Goal: Task Accomplishment & Management: Manage account settings

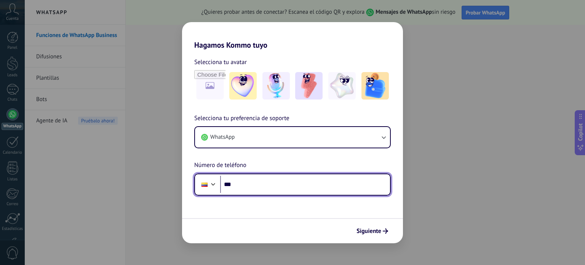
click at [249, 182] on input "***" at bounding box center [305, 185] width 170 height 18
type input "**"
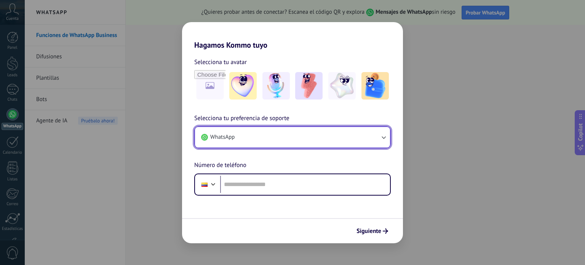
click at [320, 141] on button "WhatsApp" at bounding box center [292, 137] width 195 height 21
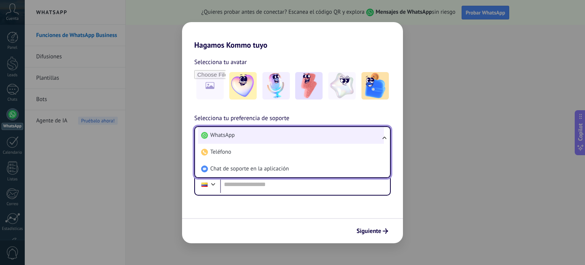
click at [215, 134] on span "WhatsApp" at bounding box center [222, 135] width 24 height 8
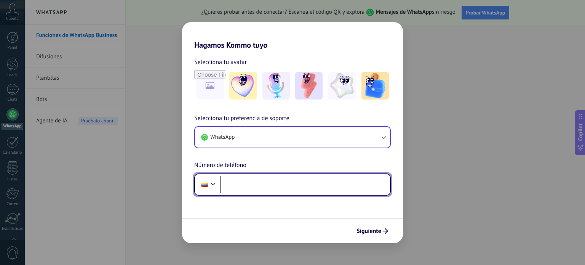
click at [239, 186] on input "tel" at bounding box center [305, 185] width 170 height 18
paste input "**********"
type input "**********"
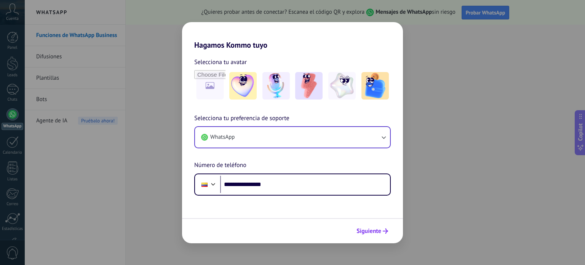
click at [375, 226] on button "Siguiente" at bounding box center [372, 230] width 38 height 13
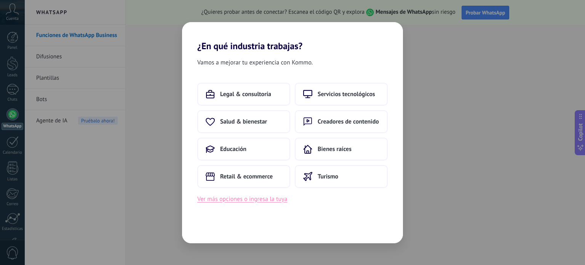
click at [244, 198] on button "Ver más opciones o ingresa la tuya" at bounding box center [242, 199] width 90 height 10
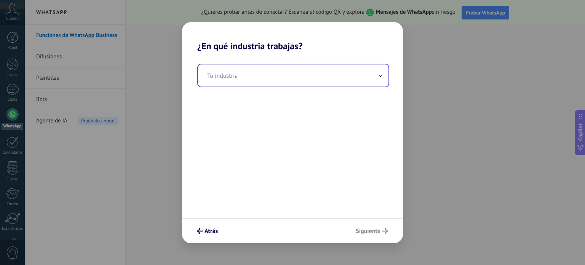
click at [228, 75] on input "text" at bounding box center [293, 75] width 190 height 22
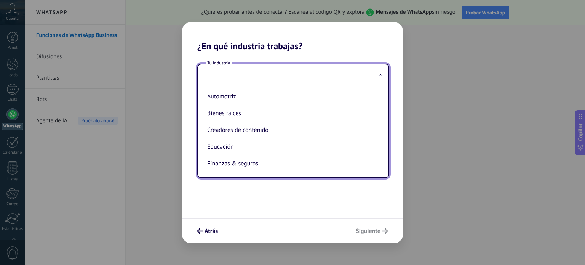
drag, startPoint x: 382, startPoint y: 96, endPoint x: 382, endPoint y: 103, distance: 6.9
click at [382, 103] on div "Automotriz Bienes raíces Creadores de contenido Educación Finanzas & seguros Go…" at bounding box center [293, 131] width 190 height 91
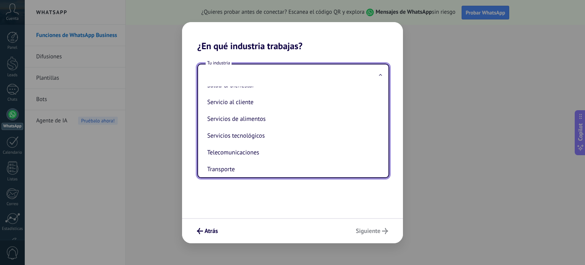
scroll to position [179, 0]
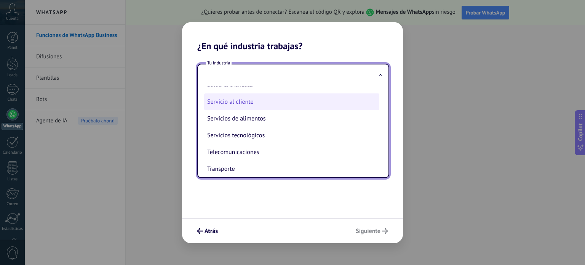
click at [241, 106] on li "Servicio al cliente" at bounding box center [291, 101] width 175 height 17
type input "**********"
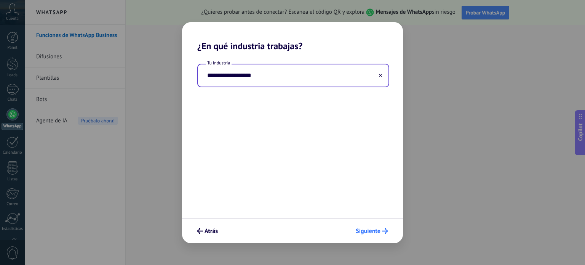
click at [366, 229] on span "Siguiente" at bounding box center [368, 230] width 25 height 5
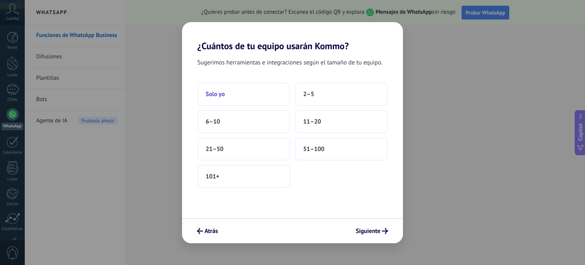
click at [215, 94] on span "Solo yo" at bounding box center [215, 94] width 19 height 8
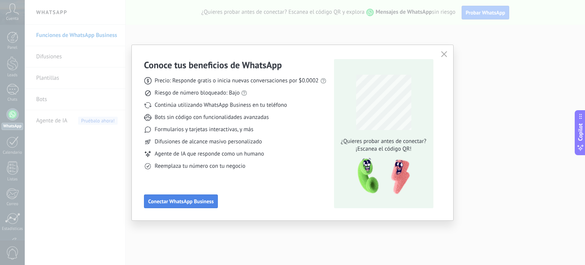
click at [201, 202] on span "Conectar WhatsApp Business" at bounding box center [181, 200] width 66 height 5
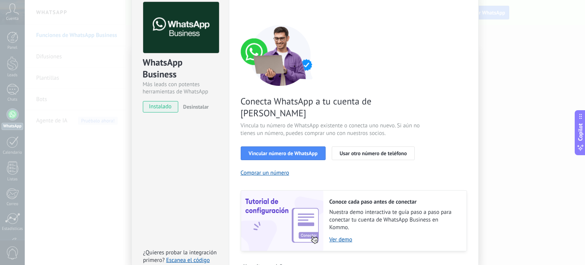
scroll to position [0, 0]
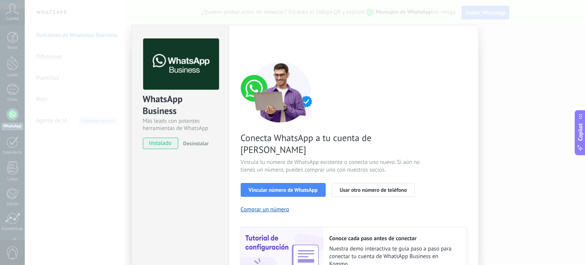
click at [155, 147] on span "instalado" at bounding box center [160, 143] width 35 height 11
click at [71, 22] on div "WhatsApp Business Más leads con potentes herramientas de WhatsApp instalado Des…" at bounding box center [305, 132] width 560 height 265
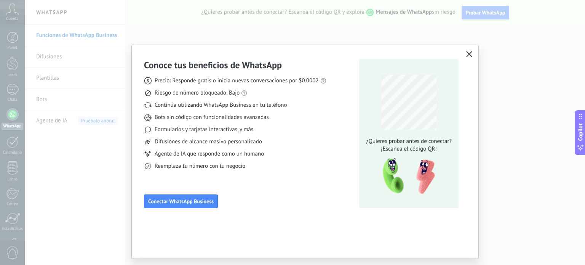
click at [465, 53] on button "button" at bounding box center [469, 54] width 10 height 11
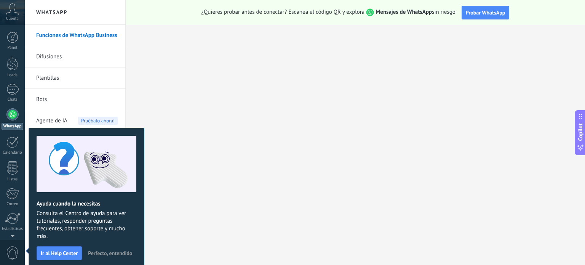
click at [14, 112] on div at bounding box center [12, 114] width 12 height 12
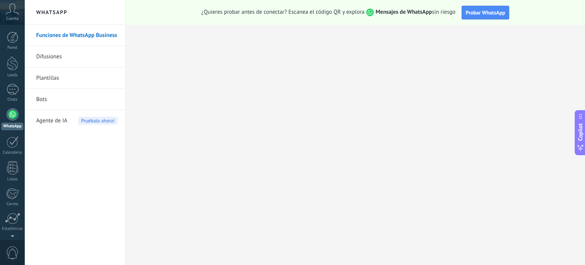
click at [47, 81] on link "Plantillas" at bounding box center [77, 77] width 82 height 21
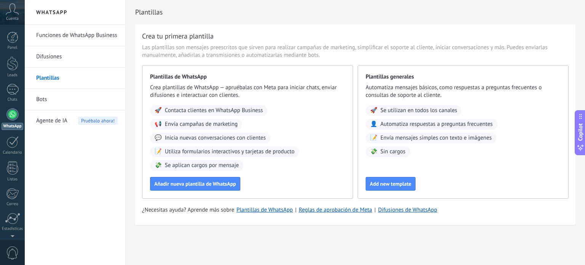
click at [13, 18] on span "Cuenta" at bounding box center [12, 18] width 13 height 5
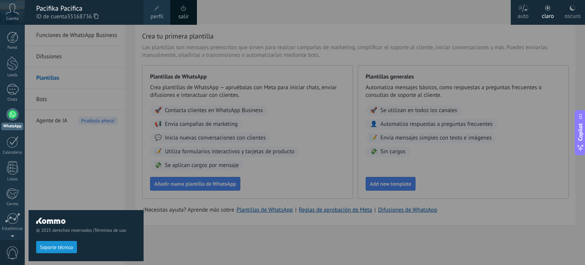
click at [13, 17] on span "Cuenta" at bounding box center [12, 18] width 13 height 5
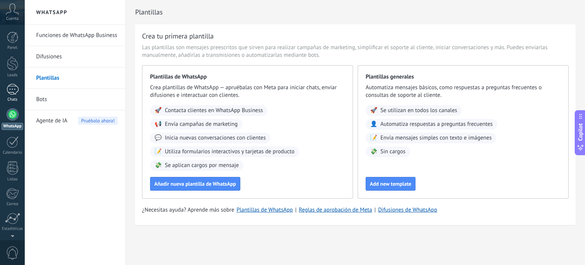
click at [8, 90] on div at bounding box center [12, 89] width 12 height 11
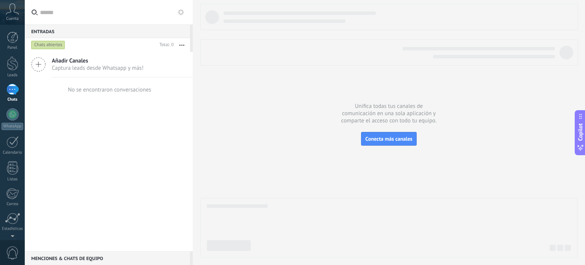
click at [78, 30] on div "Entradas 0" at bounding box center [107, 31] width 165 height 14
drag, startPoint x: 122, startPoint y: 91, endPoint x: 125, endPoint y: 101, distance: 10.3
click at [122, 91] on div "No se encontraron conversaciones" at bounding box center [109, 89] width 83 height 7
click at [37, 13] on icon at bounding box center [35, 13] width 6 height 6
click at [40, 13] on input "text" at bounding box center [113, 12] width 147 height 24
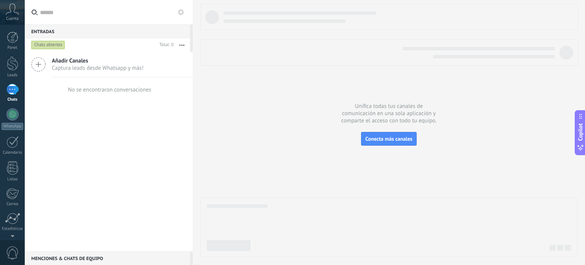
click at [15, 91] on div at bounding box center [12, 89] width 12 height 11
click at [9, 111] on div at bounding box center [12, 114] width 12 height 12
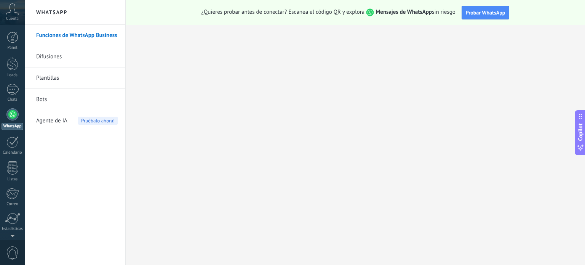
click at [12, 116] on div at bounding box center [12, 114] width 12 height 12
click at [88, 36] on link "Funciones de WhatsApp Business" at bounding box center [77, 35] width 82 height 21
click at [46, 77] on link "Plantillas" at bounding box center [77, 77] width 82 height 21
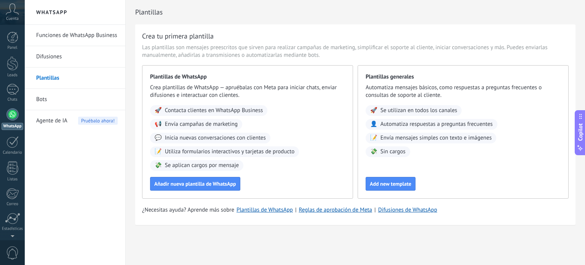
click at [210, 110] on span "Contacta clientes en WhatsApp Business" at bounding box center [214, 111] width 98 height 8
click at [328, 208] on link "Reglas de aprobación de Meta" at bounding box center [336, 209] width 74 height 7
click at [412, 112] on span "Se utilizan en todos los canales" at bounding box center [419, 111] width 77 height 8
drag, startPoint x: 401, startPoint y: 126, endPoint x: 404, endPoint y: 133, distance: 7.7
click at [402, 126] on span "Automatiza respuestas a preguntas frecuentes" at bounding box center [437, 124] width 112 height 8
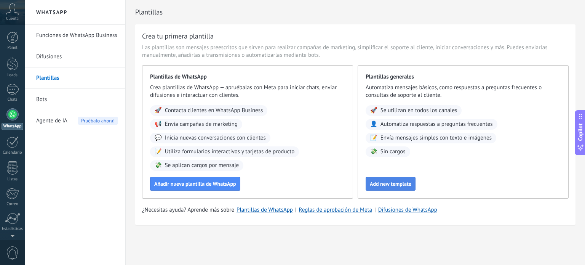
click at [391, 181] on span "Add new template" at bounding box center [391, 183] width 42 height 5
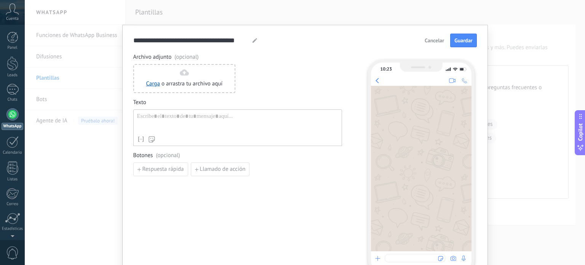
click at [183, 112] on div "Nombre del contacto Nombre Apellido Contacto ID Contacto usuario responsable Co…" at bounding box center [237, 127] width 209 height 37
click at [179, 120] on div at bounding box center [237, 122] width 201 height 19
click at [397, 105] on div at bounding box center [421, 168] width 101 height 165
click at [151, 117] on div at bounding box center [237, 122] width 201 height 19
click at [174, 118] on div at bounding box center [237, 122] width 201 height 19
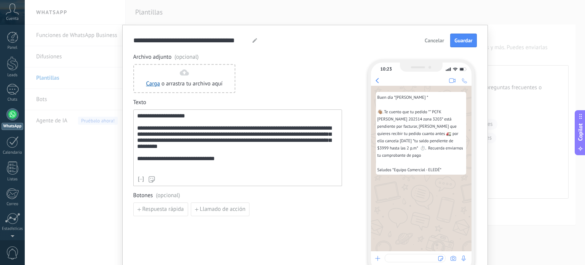
click at [184, 116] on div "**********" at bounding box center [237, 142] width 201 height 59
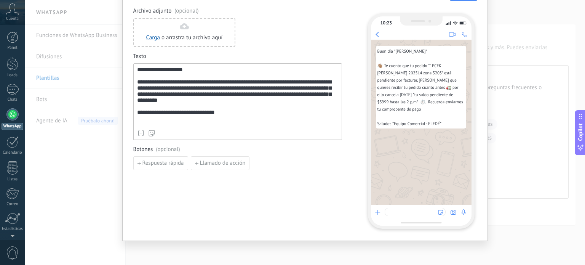
scroll to position [46, 0]
click at [406, 210] on div at bounding box center [415, 211] width 61 height 8
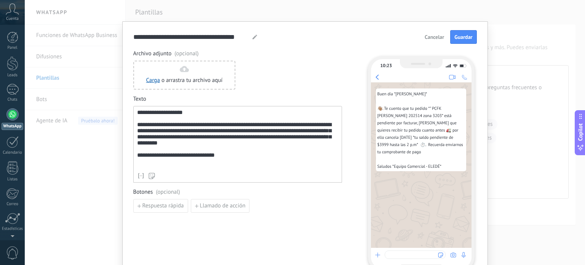
scroll to position [0, 0]
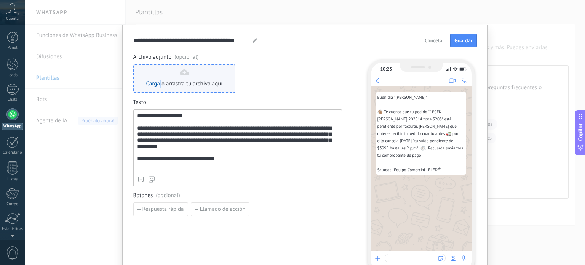
click at [160, 77] on div "Carga o arrastra tu archivo aquí Arrastra aquí" at bounding box center [184, 78] width 77 height 18
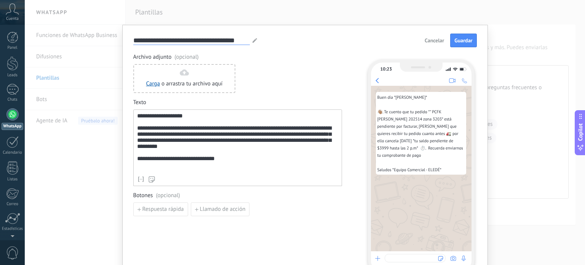
click at [174, 40] on input "**********" at bounding box center [191, 40] width 117 height 9
click at [187, 58] on span "(opcional)" at bounding box center [186, 57] width 24 height 8
click at [460, 43] on span "Guardar" at bounding box center [463, 40] width 18 height 5
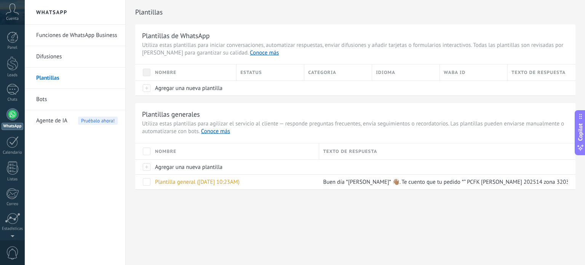
drag, startPoint x: 240, startPoint y: 225, endPoint x: 251, endPoint y: 221, distance: 12.0
click at [241, 225] on div "WhatsApp Funciones de WhatsApp Business Difusiones Plantillas Bots Agente de IA…" at bounding box center [305, 132] width 560 height 265
click at [193, 184] on span "Plantilla general ([DATE] 10:23AM)" at bounding box center [197, 181] width 85 height 7
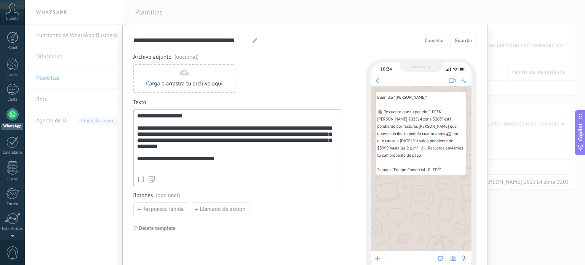
click at [431, 39] on span "Cancelar" at bounding box center [434, 40] width 19 height 5
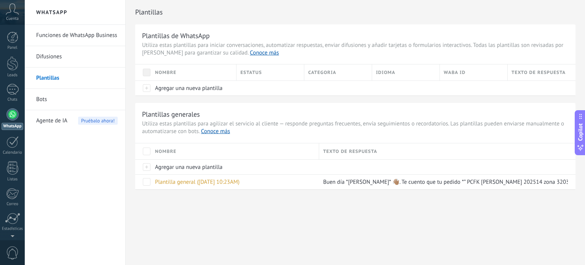
click at [291, 228] on div "WhatsApp Funciones de WhatsApp Business Difusiones Plantillas Bots Agente de IA…" at bounding box center [305, 132] width 560 height 265
click at [16, 90] on div at bounding box center [12, 89] width 12 height 11
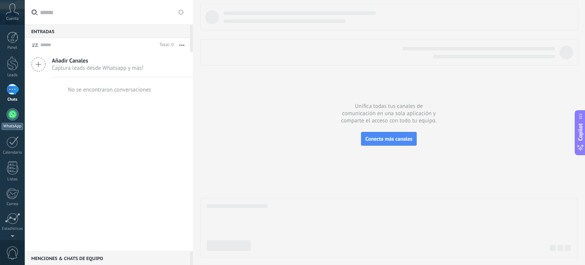
click at [6, 115] on link "WhatsApp" at bounding box center [12, 119] width 25 height 22
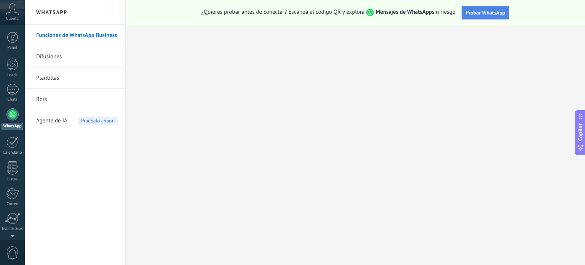
click at [488, 13] on span "Probar WhatsApp" at bounding box center [486, 12] width 40 height 7
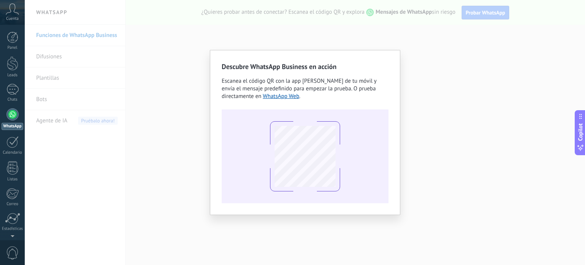
click at [460, 40] on div "Descubre WhatsApp Business en acción Escanea el código QR con la app [PERSON_NA…" at bounding box center [305, 132] width 560 height 265
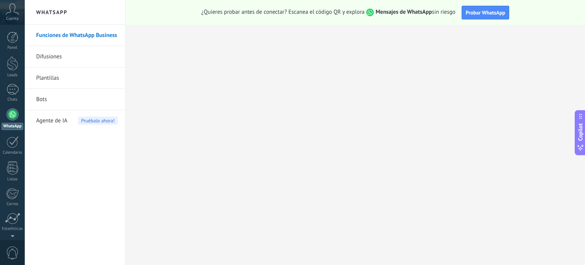
click at [50, 80] on link "Plantillas" at bounding box center [77, 77] width 82 height 21
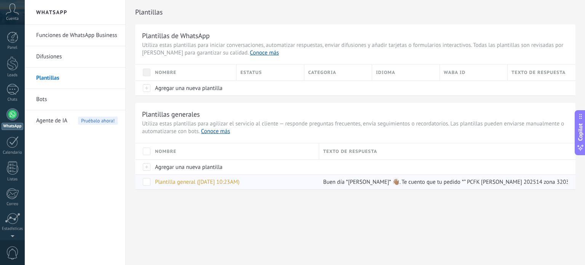
click at [148, 183] on span at bounding box center [147, 182] width 8 height 8
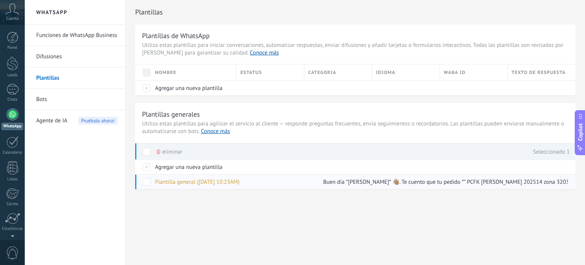
click at [222, 186] on div "Plantilla general ([DATE] 10:23AM)" at bounding box center [233, 181] width 164 height 14
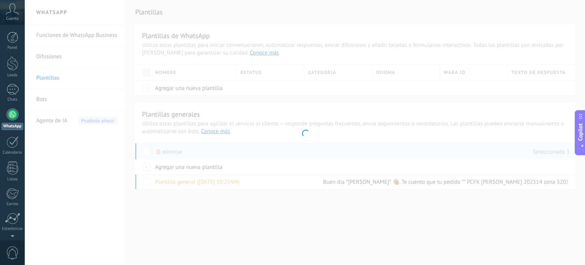
click at [221, 183] on div at bounding box center [305, 132] width 560 height 265
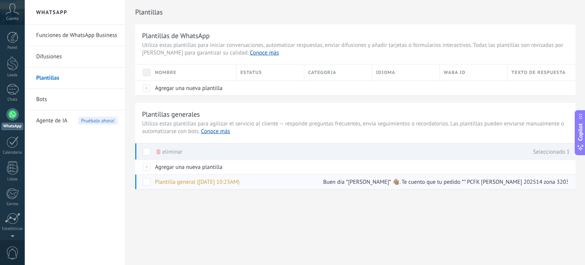
click at [214, 178] on span "Plantilla general ([DATE] 10:23AM)" at bounding box center [197, 181] width 85 height 7
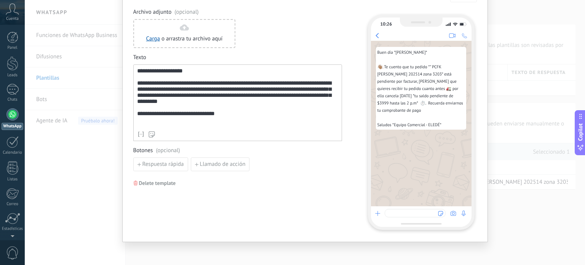
scroll to position [46, 0]
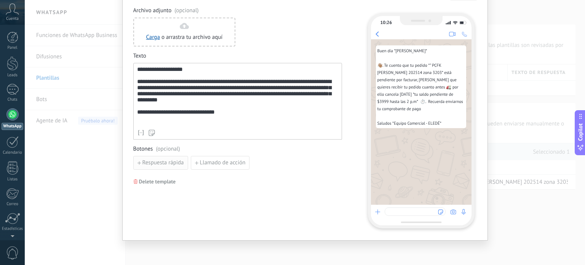
click at [151, 165] on span "Respuesta rápida" at bounding box center [163, 162] width 42 height 5
drag, startPoint x: 152, startPoint y: 198, endPoint x: 233, endPoint y: 206, distance: 80.8
click at [194, 207] on div "**********" at bounding box center [237, 117] width 209 height 221
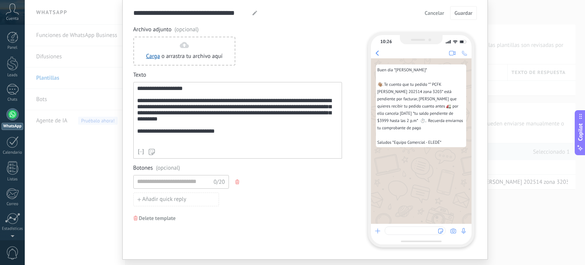
scroll to position [0, 0]
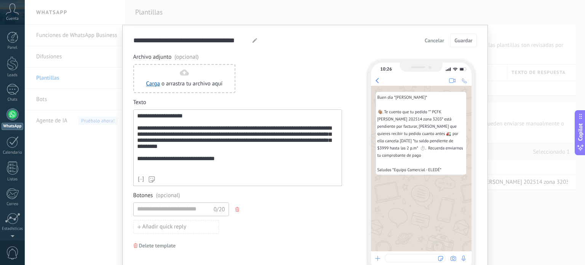
drag, startPoint x: 187, startPoint y: 161, endPoint x: 185, endPoint y: 158, distance: 4.0
click at [187, 161] on div "**********" at bounding box center [237, 142] width 201 height 59
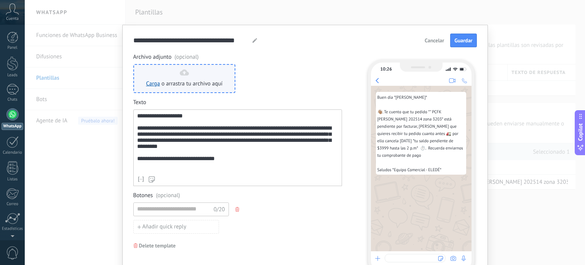
click at [182, 75] on div "Carga o arrastra tu archivo aquí Arrastra aquí" at bounding box center [184, 78] width 77 height 18
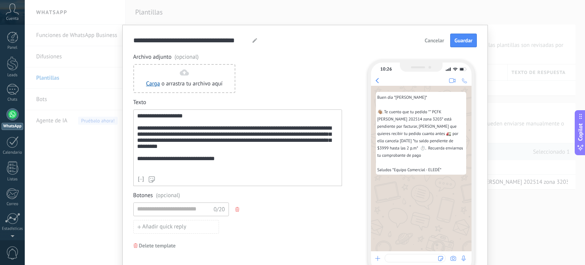
click at [438, 39] on span "Cancelar" at bounding box center [434, 40] width 19 height 5
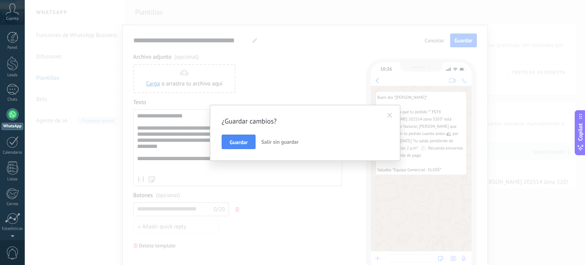
click at [286, 143] on span "Salir sin guardar" at bounding box center [279, 141] width 37 height 7
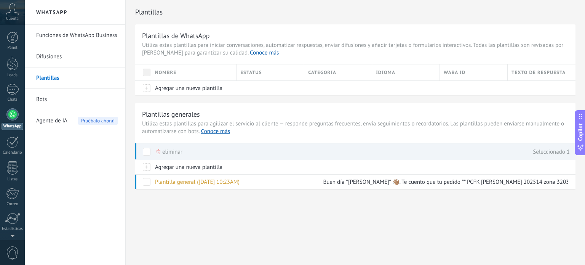
click at [17, 112] on div at bounding box center [12, 114] width 12 height 12
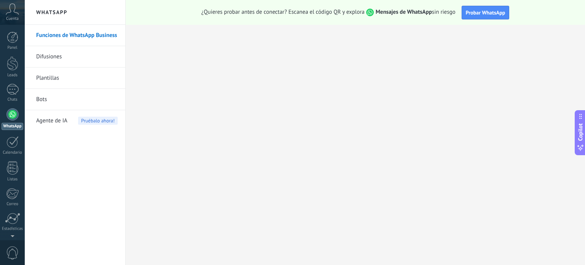
click at [67, 36] on link "Funciones de WhatsApp Business" at bounding box center [77, 35] width 82 height 21
click at [45, 55] on link "Difusiones" at bounding box center [77, 56] width 82 height 21
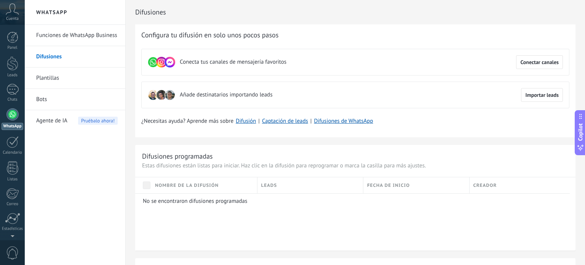
click at [73, 181] on div "Funciones de WhatsApp Business Difusiones Plantillas Bots Agente de IA Pruébalo…" at bounding box center [75, 145] width 101 height 240
click at [9, 116] on div at bounding box center [12, 114] width 12 height 12
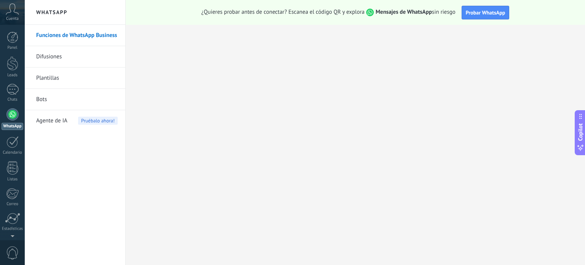
click at [9, 13] on icon at bounding box center [12, 8] width 13 height 11
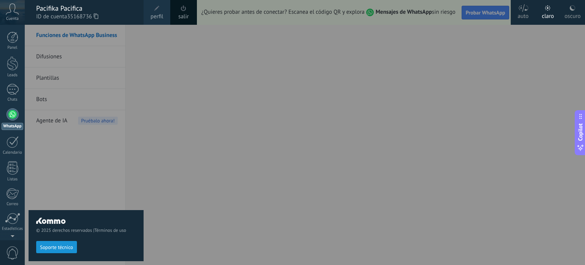
click at [157, 17] on span "perfil" at bounding box center [156, 17] width 13 height 8
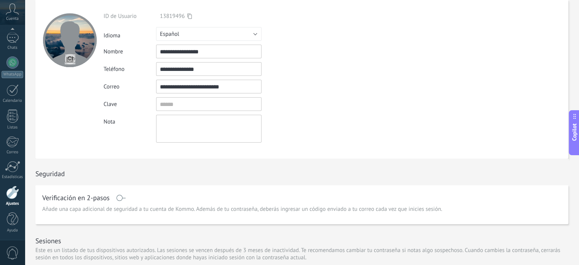
scroll to position [38, 0]
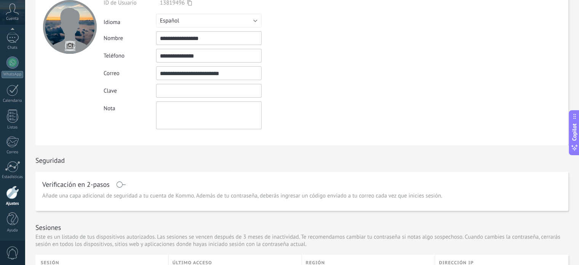
click at [189, 86] on input "textbox" at bounding box center [209, 91] width 106 height 14
drag, startPoint x: 179, startPoint y: 97, endPoint x: 148, endPoint y: 109, distance: 33.9
click at [180, 97] on input "textbox" at bounding box center [209, 91] width 106 height 14
click at [182, 117] on textarea at bounding box center [209, 115] width 106 height 28
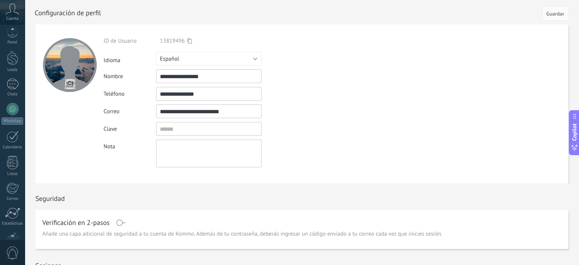
scroll to position [52, 0]
click at [9, 12] on icon at bounding box center [12, 8] width 13 height 11
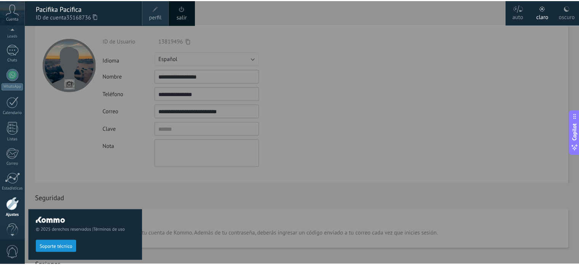
scroll to position [35, 0]
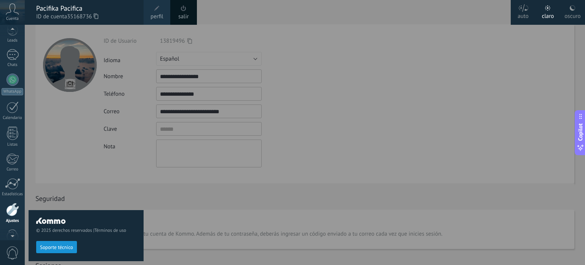
click at [364, 82] on div at bounding box center [317, 132] width 585 height 265
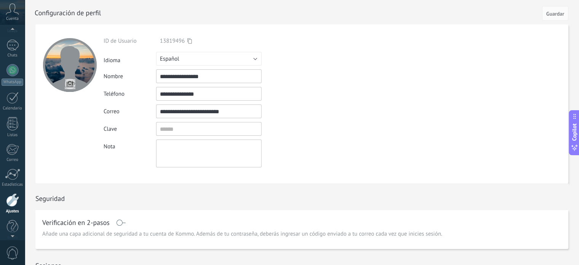
scroll to position [38, 0]
click at [6, 13] on icon at bounding box center [12, 8] width 13 height 11
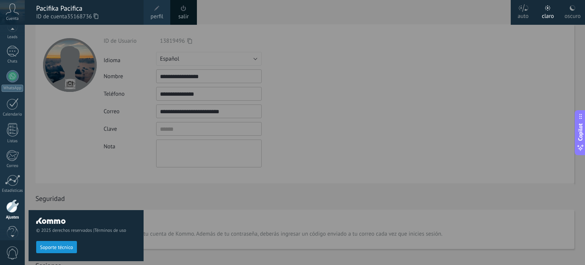
click at [184, 11] on span at bounding box center [183, 8] width 5 height 6
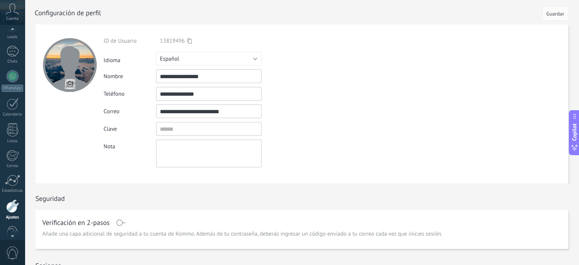
scroll to position [52, 0]
